Goal: Transaction & Acquisition: Purchase product/service

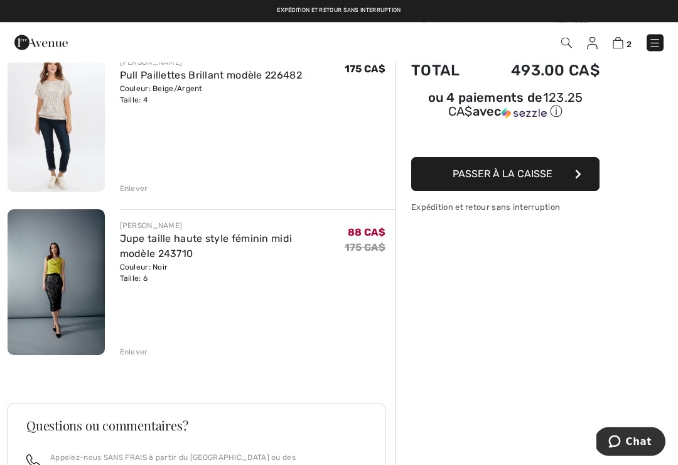
scroll to position [119, 0]
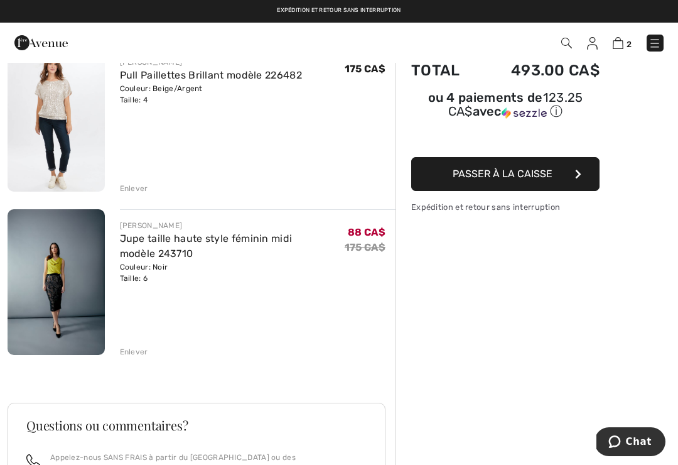
click at [160, 240] on link "Jupe taille haute style féminin midi modèle 243710" at bounding box center [206, 245] width 173 height 27
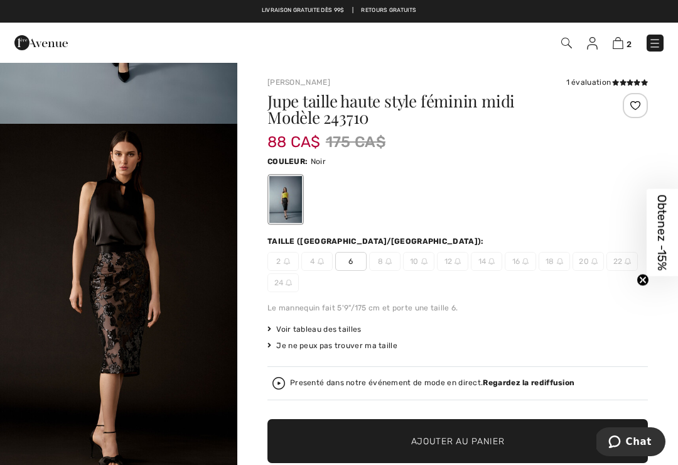
click at [622, 41] on img at bounding box center [618, 43] width 11 height 12
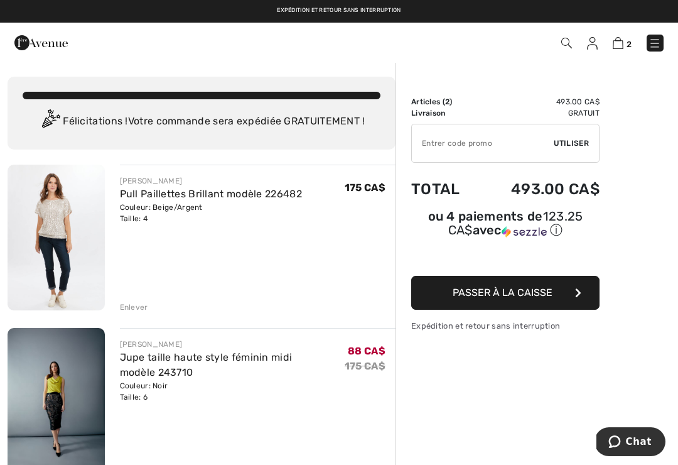
click at [652, 41] on img at bounding box center [655, 43] width 13 height 13
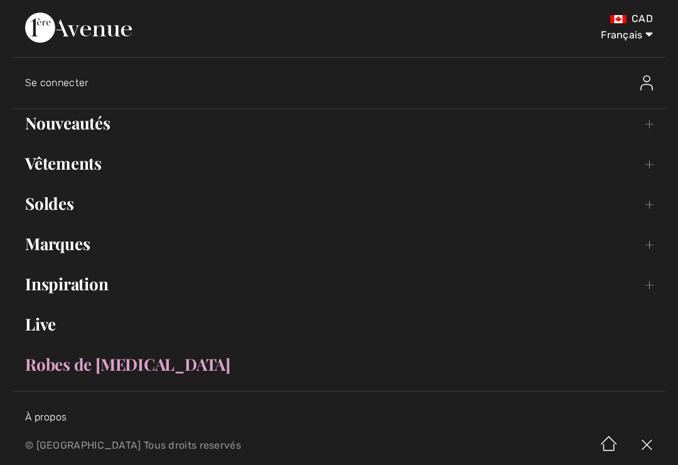
click at [69, 127] on link "Nouveautés Toggle submenu" at bounding box center [339, 123] width 653 height 28
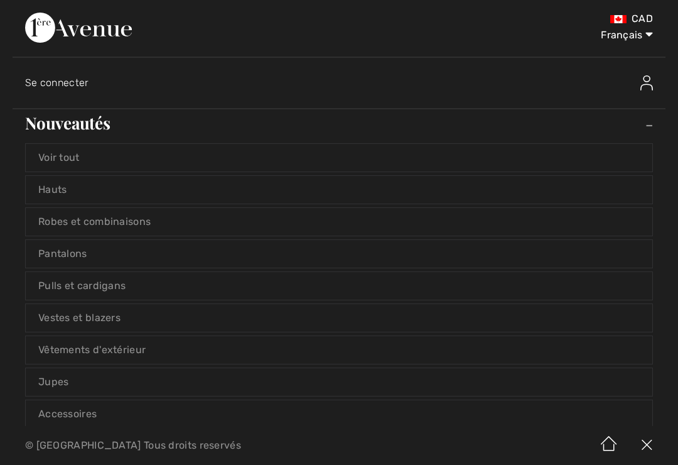
click at [66, 227] on link "Robes et combinaisons" at bounding box center [339, 222] width 627 height 28
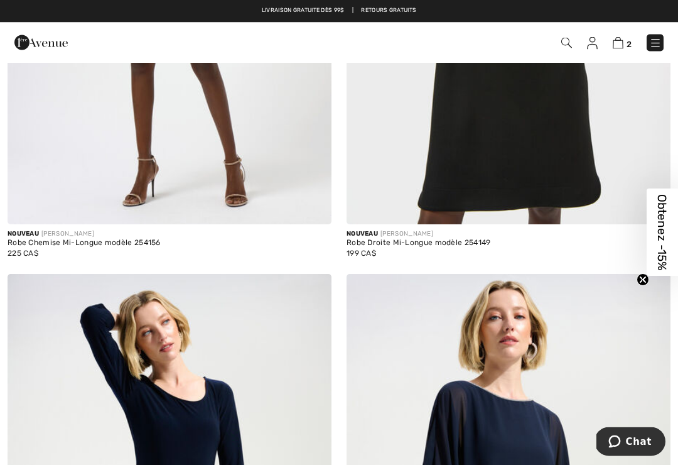
scroll to position [925, 0]
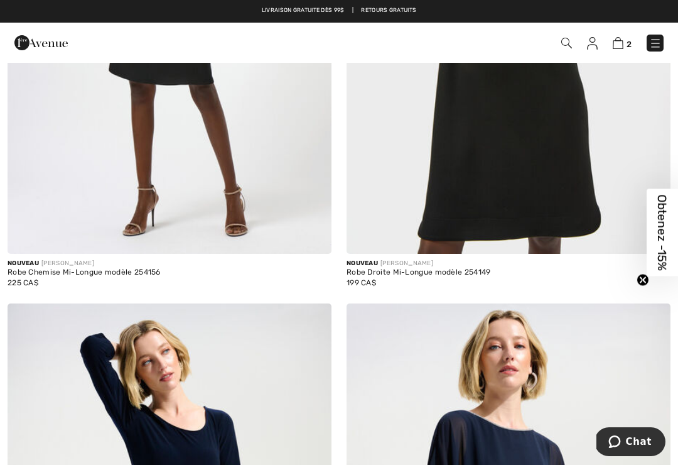
click at [659, 43] on img at bounding box center [655, 43] width 13 height 13
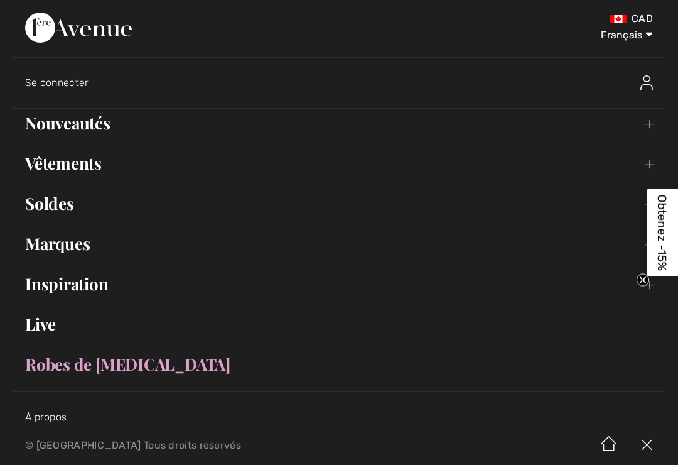
click at [75, 127] on link "Nouveautés Toggle submenu" at bounding box center [339, 123] width 653 height 28
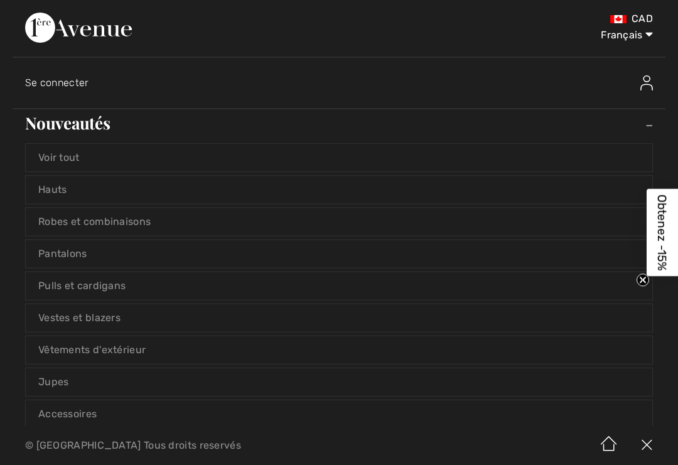
click at [58, 192] on link "Hauts" at bounding box center [339, 190] width 627 height 28
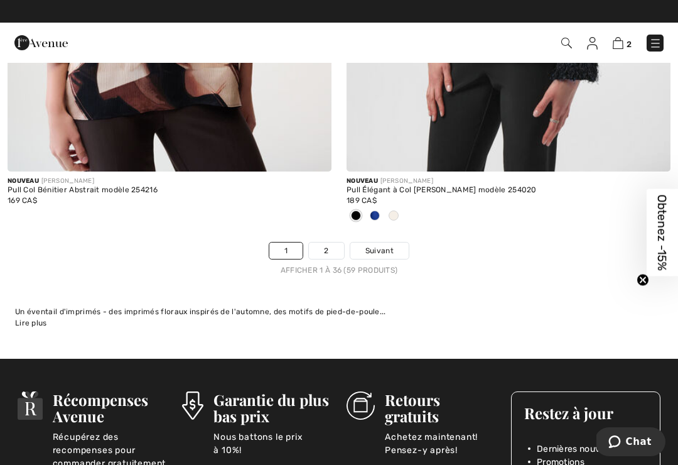
scroll to position [10055, 0]
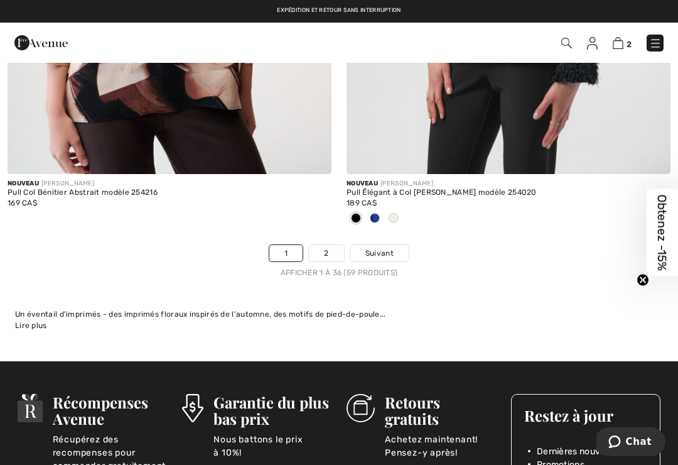
click at [327, 246] on link "2" at bounding box center [326, 253] width 35 height 16
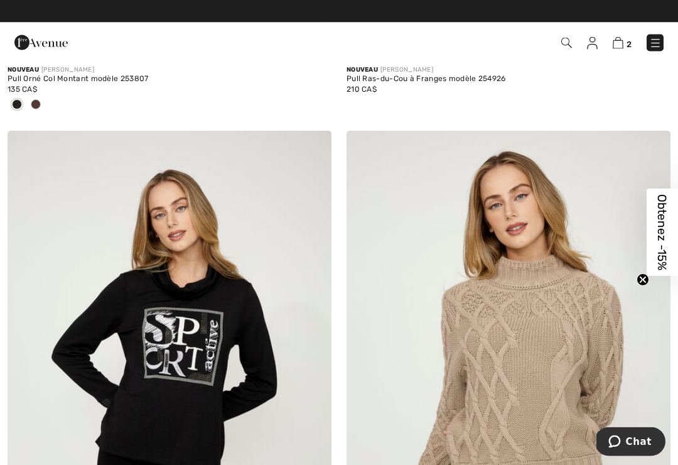
scroll to position [2744, 0]
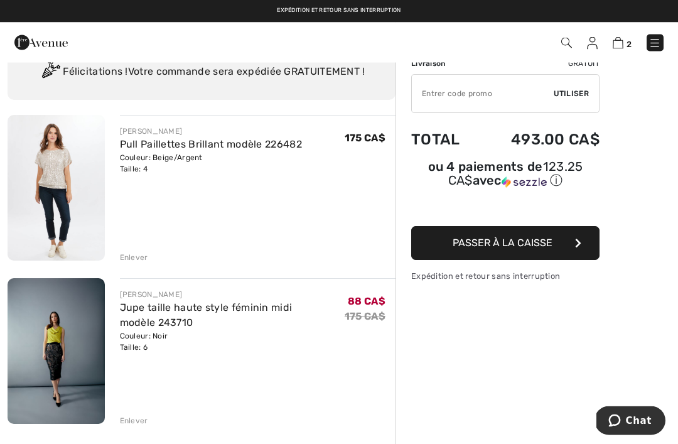
scroll to position [49, 0]
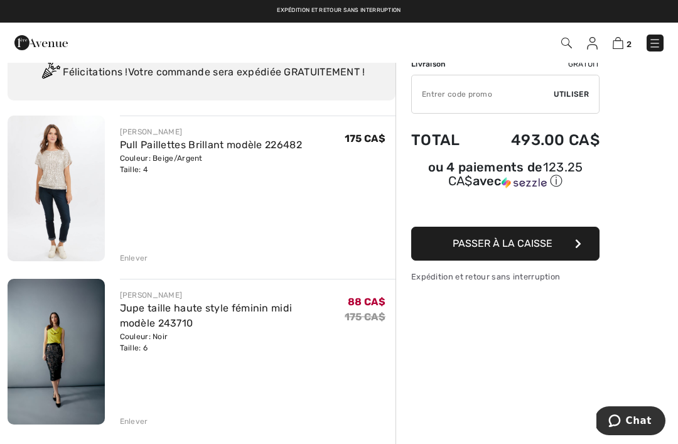
click at [168, 313] on link "Jupe taille haute style féminin midi modèle 243710" at bounding box center [206, 315] width 173 height 27
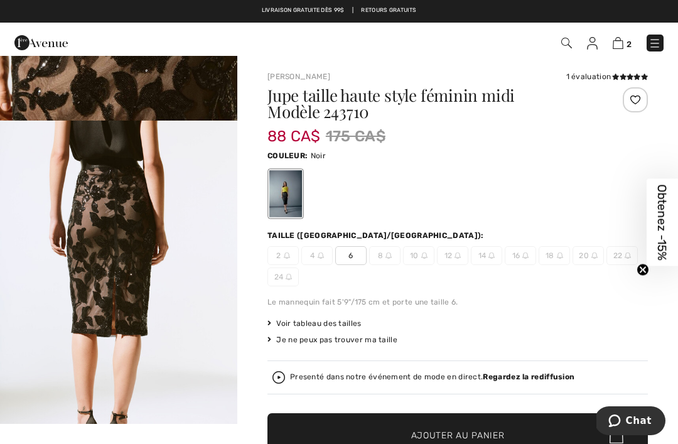
scroll to position [1802, 0]
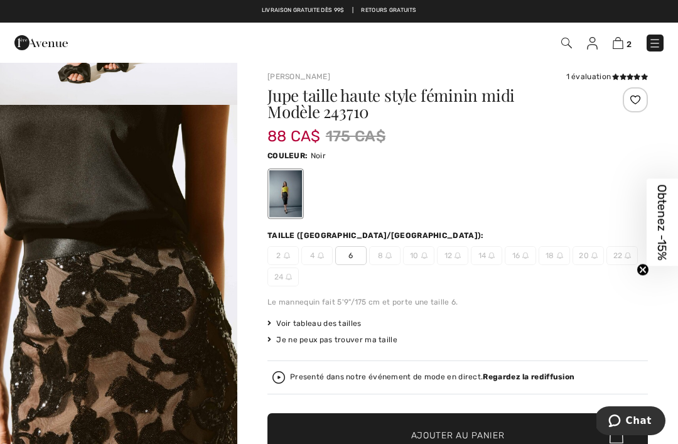
click at [302, 383] on div "Presenté dans notre événement de mode en direct. Regardez la rediffusion" at bounding box center [458, 377] width 371 height 13
